Goal: Navigation & Orientation: Find specific page/section

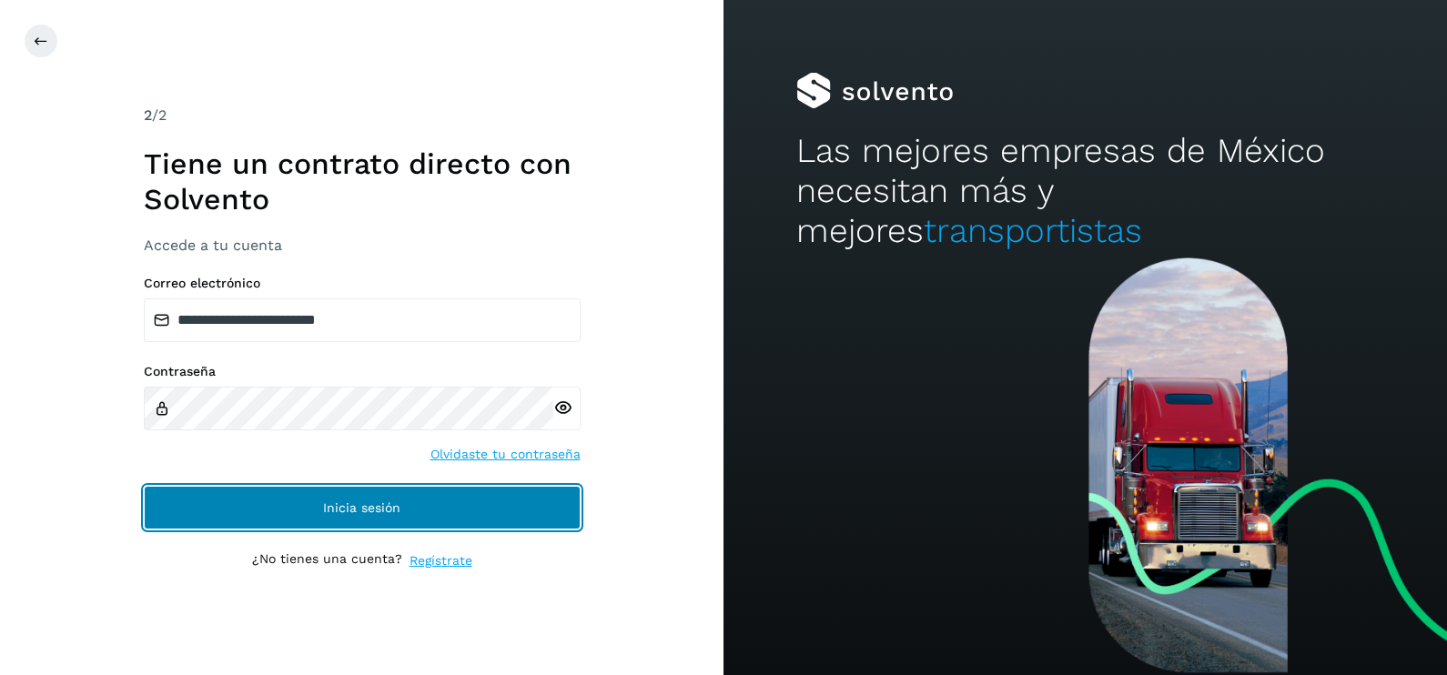
click at [458, 501] on button "Inicia sesión" at bounding box center [362, 508] width 437 height 44
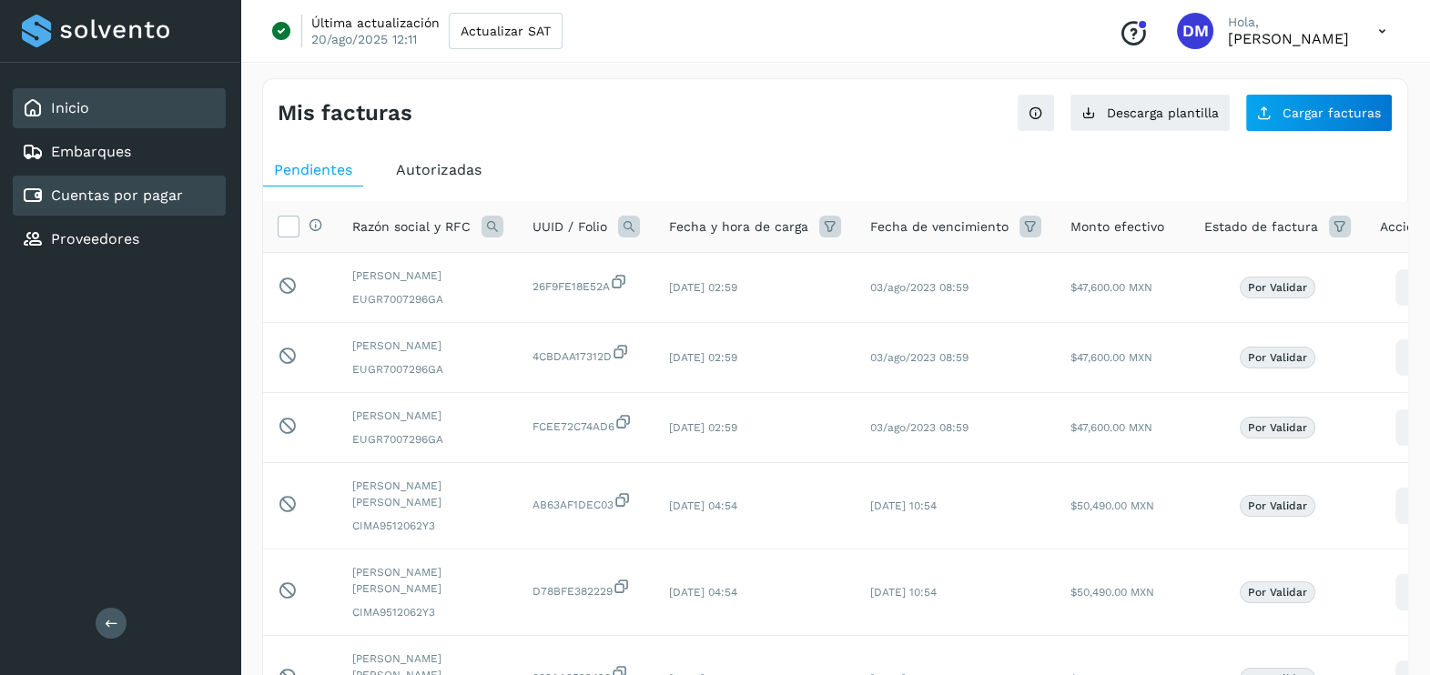
click at [86, 111] on link "Inicio" at bounding box center [70, 107] width 38 height 17
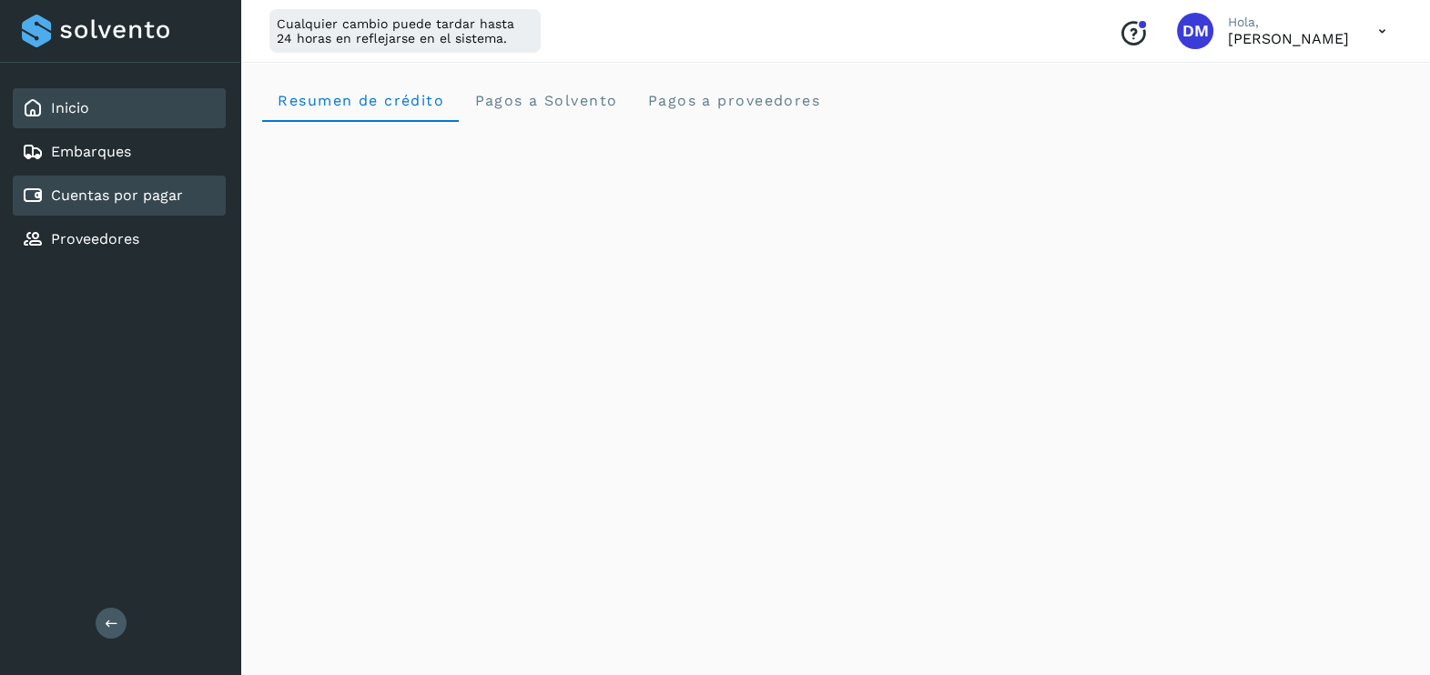
click at [123, 199] on link "Cuentas por pagar" at bounding box center [117, 195] width 132 height 17
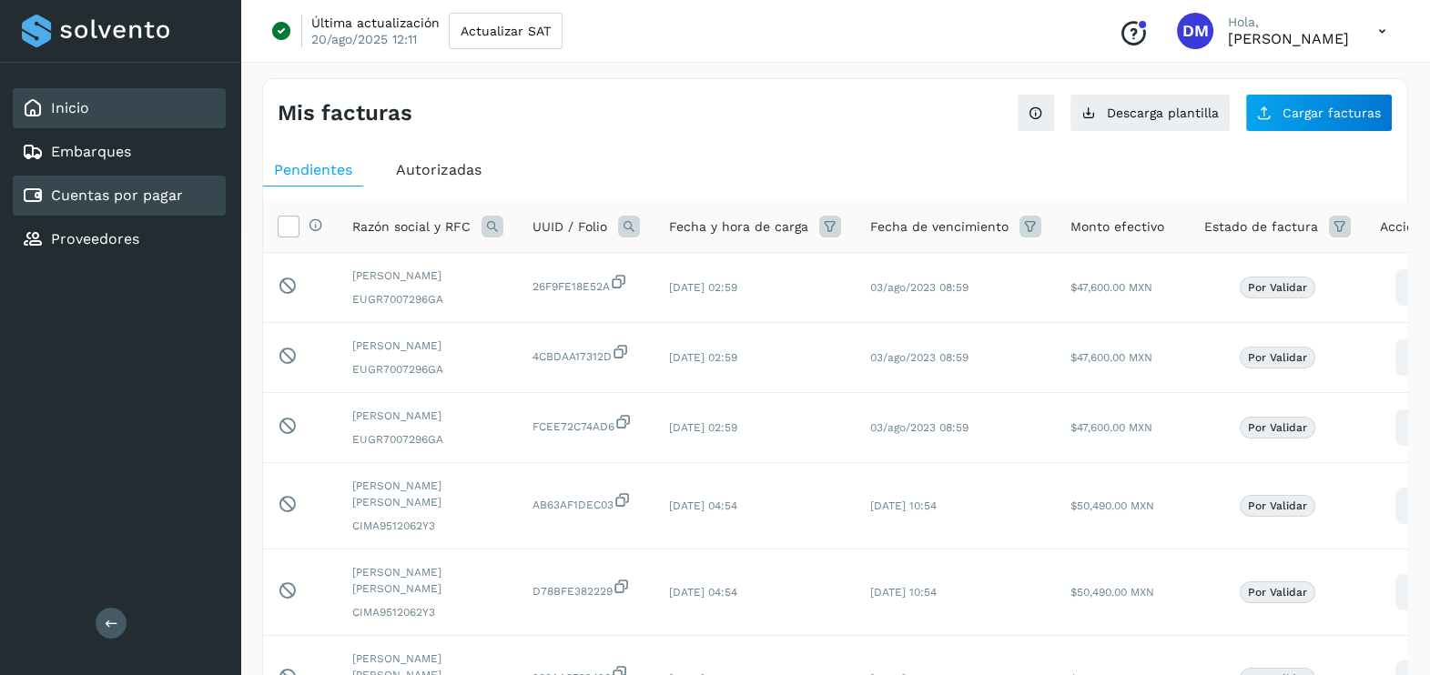
click at [81, 126] on div "Inicio" at bounding box center [119, 108] width 213 height 40
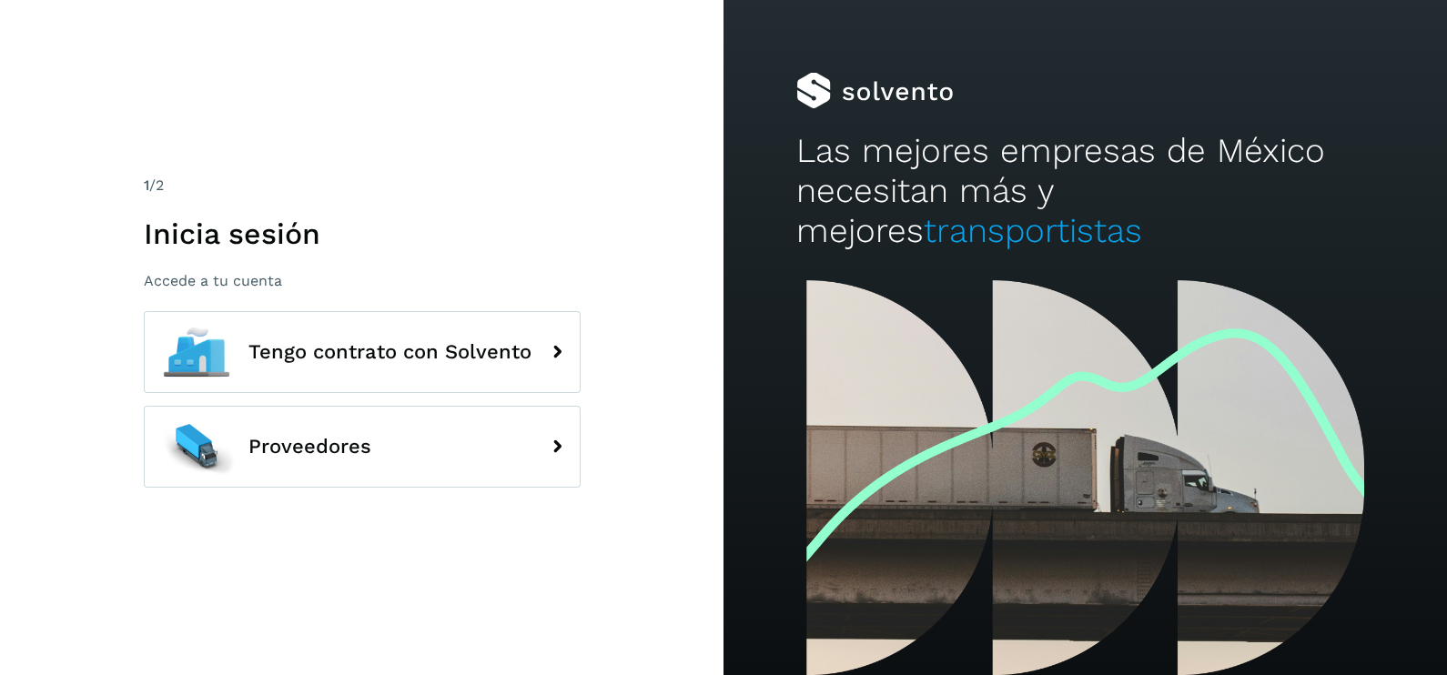
click at [429, 162] on div "1 /2 Inicia sesión Accede a tu cuenta Tengo contrato con Solvento Proveedores" at bounding box center [361, 337] width 723 height 675
click at [616, 584] on div "1 /2 Inicia sesión Accede a tu cuenta Tengo contrato con Solvento Proveedores" at bounding box center [361, 337] width 723 height 675
click at [541, 566] on div "1 /2 Inicia sesión Accede a tu cuenta Tengo contrato con Solvento Proveedores" at bounding box center [361, 337] width 723 height 675
click at [606, 574] on div "1 /2 Inicia sesión Accede a tu cuenta Tengo contrato con Solvento Proveedores" at bounding box center [361, 337] width 723 height 675
click at [524, 555] on div "1 /2 Inicia sesión Accede a tu cuenta Tengo contrato con Solvento Proveedores" at bounding box center [361, 337] width 723 height 675
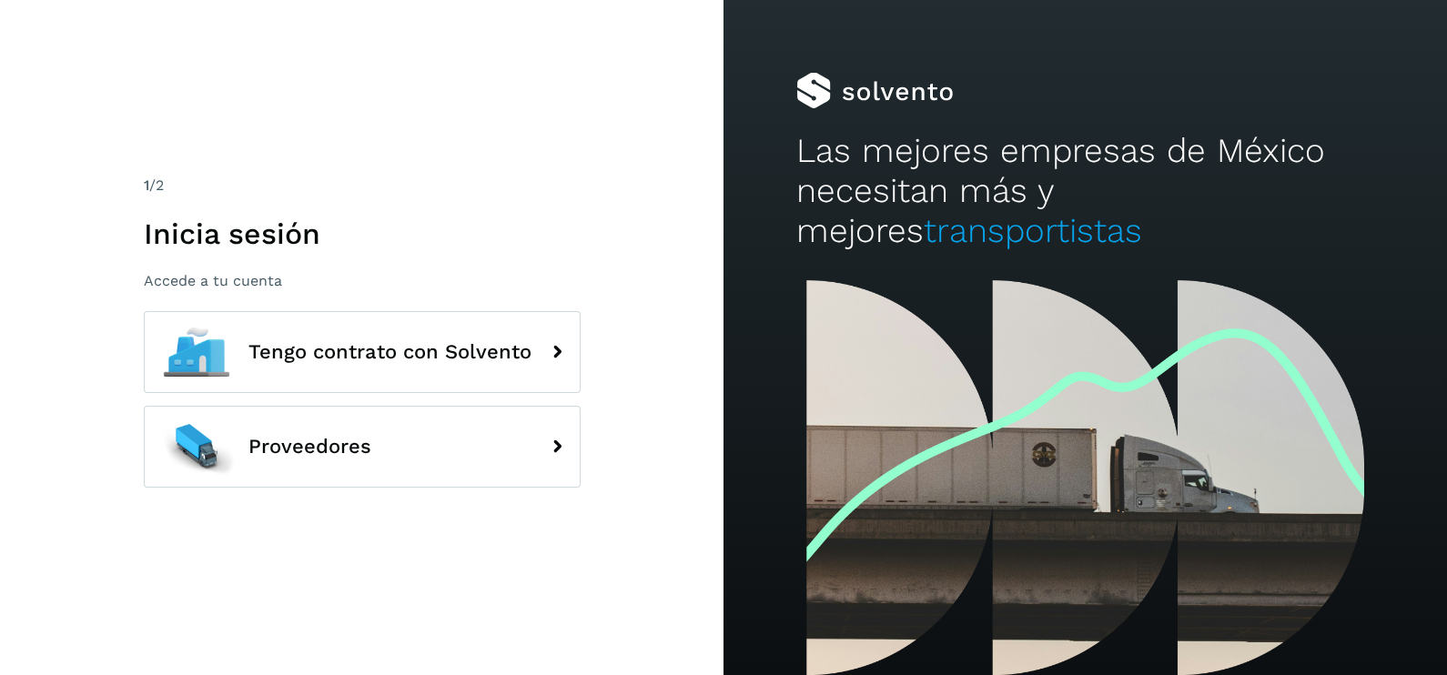
click at [409, 652] on div "1 /2 Inicia sesión Accede a tu cuenta Tengo contrato con Solvento Proveedores" at bounding box center [361, 337] width 723 height 675
click at [412, 624] on div "1 /2 Inicia sesión Accede a tu cuenta Tengo contrato con Solvento Proveedores" at bounding box center [361, 337] width 723 height 675
click at [466, 584] on div "1 /2 Inicia sesión Accede a tu cuenta Tengo contrato con Solvento Proveedores" at bounding box center [361, 337] width 723 height 675
